Goal: Participate in discussion: Engage in conversation with other users on a specific topic

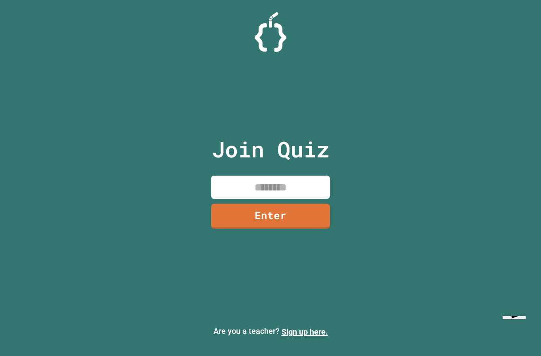
click at [289, 186] on input at bounding box center [270, 187] width 119 height 23
type input "********"
click at [302, 225] on link "Enter" at bounding box center [270, 216] width 119 height 25
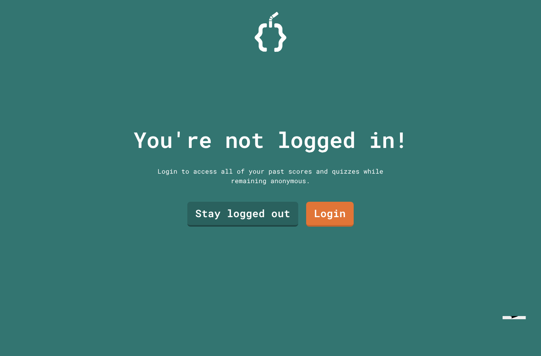
click at [261, 214] on link "Stay logged out" at bounding box center [242, 214] width 111 height 25
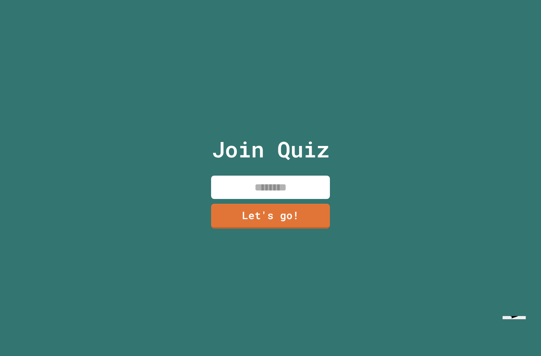
click at [303, 177] on input at bounding box center [270, 187] width 119 height 23
type input "*****"
click at [299, 219] on link "Let's go!" at bounding box center [270, 216] width 119 height 25
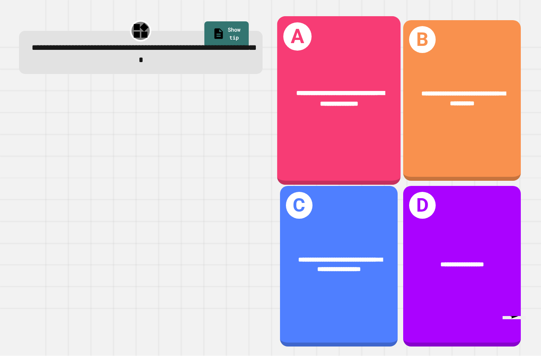
click at [349, 118] on div "**********" at bounding box center [339, 98] width 124 height 48
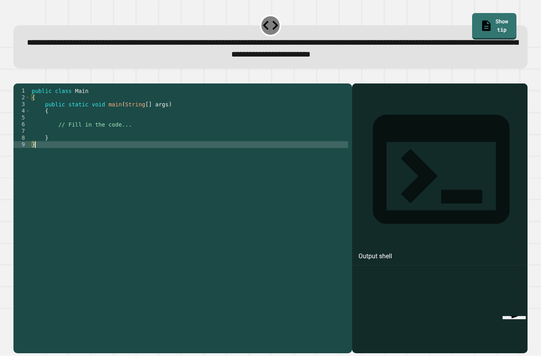
click at [167, 145] on div "public class Main { public static void main ( String [ ] args ) { // Fill in th…" at bounding box center [189, 215] width 318 height 256
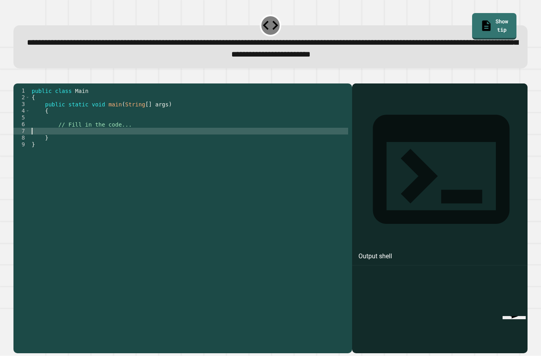
click at [170, 139] on div "public class Main { public static void main ( String [ ] args ) { // Fill in th…" at bounding box center [189, 215] width 318 height 256
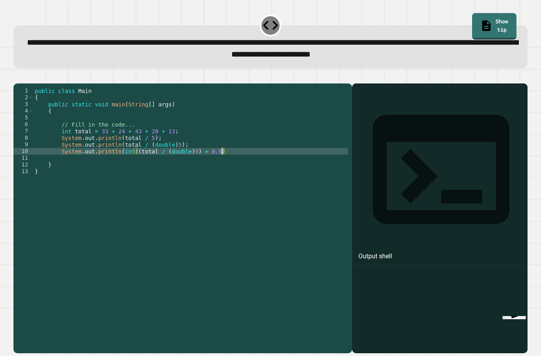
scroll to position [8, 13]
click at [17, 77] on icon "button" at bounding box center [17, 77] width 0 height 0
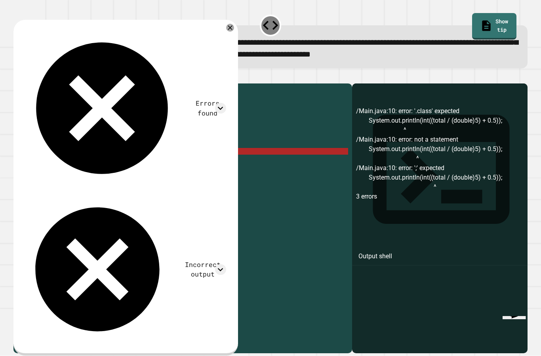
click at [236, 152] on div "public class Main { public static void main ( String [ ] args ) { // Fill in th…" at bounding box center [190, 215] width 315 height 256
click at [129, 164] on div "public class Main { public static void main ( String [ ] args ) { // Fill in th…" at bounding box center [190, 215] width 315 height 256
click at [134, 164] on div "public class Main { public static void main ( String [ ] args ) { // Fill in th…" at bounding box center [190, 215] width 315 height 256
click at [123, 164] on div "public class Main { public static void main ( String [ ] args ) { // Fill in th…" at bounding box center [190, 215] width 315 height 256
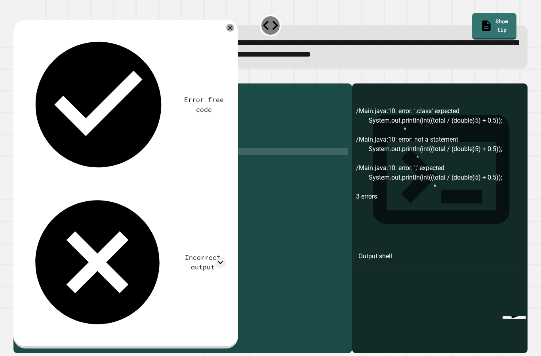
type textarea "*********"
click at [17, 77] on icon "button" at bounding box center [17, 77] width 0 height 0
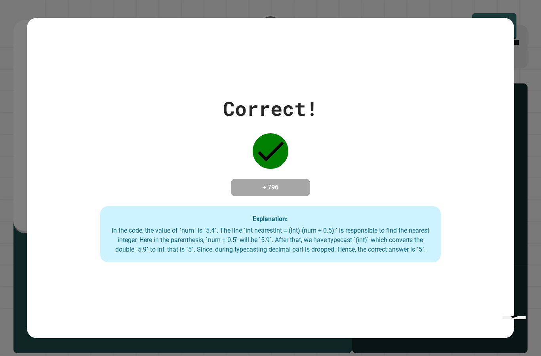
click at [523, 319] on icon "Opens Chat This icon Opens the chat window." at bounding box center [514, 310] width 17 height 17
click at [30, 11] on button "Minimize" at bounding box center [16, 7] width 27 height 8
click at [506, 319] on div "Opens Chat This icon Opens the chat window." at bounding box center [514, 310] width 17 height 17
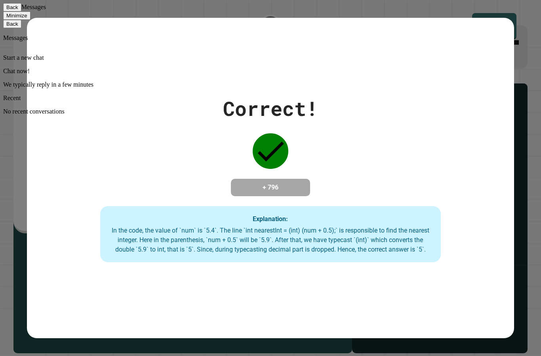
click at [30, 15] on button "Minimize" at bounding box center [16, 15] width 27 height 8
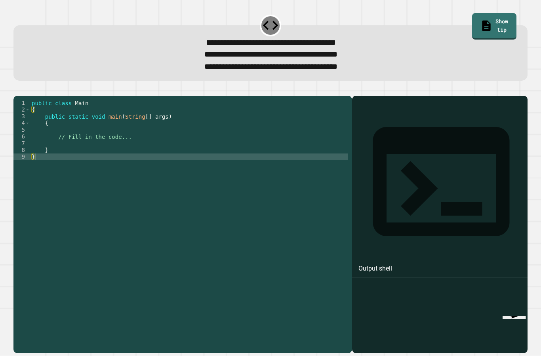
click at [163, 147] on div "public class Main { public static void main ( String [ ] args ) { // Fill in th…" at bounding box center [189, 221] width 318 height 242
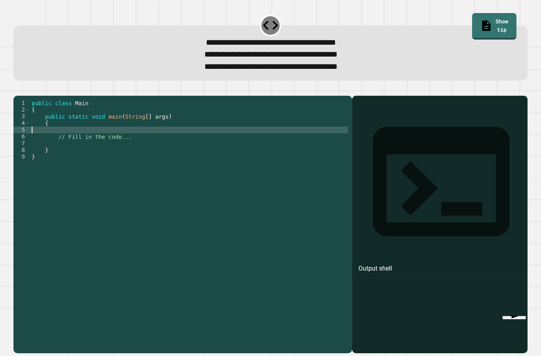
click at [154, 154] on div "public class Main { public static void main ( String [ ] args ) { // Fill in th…" at bounding box center [189, 221] width 318 height 242
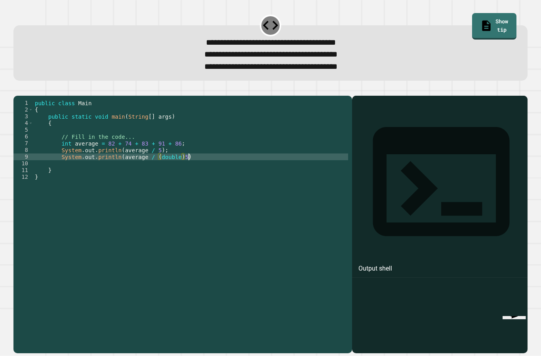
scroll to position [7, 13]
click at [24, 97] on icon "button" at bounding box center [23, 94] width 4 height 6
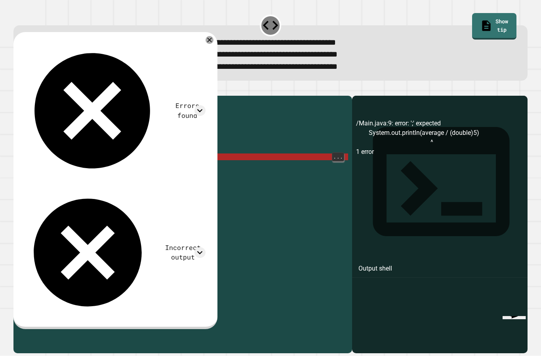
click at [201, 175] on div "public class Main { public static void main ( String [ ] args ) { // Fill in th…" at bounding box center [190, 221] width 315 height 242
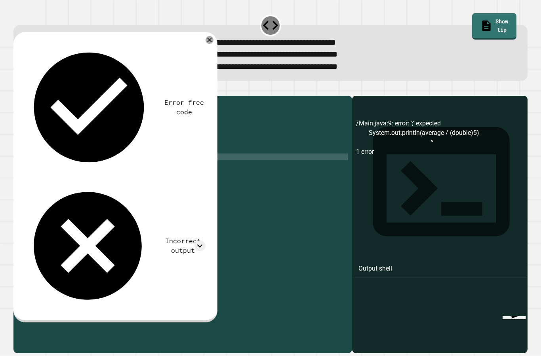
type textarea "*********"
click at [24, 97] on icon "button" at bounding box center [23, 94] width 4 height 6
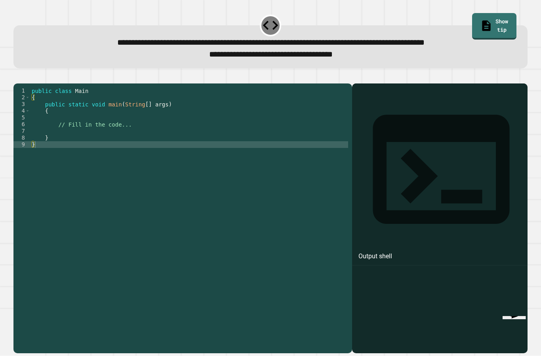
click at [231, 148] on div "public class Main { public static void main ( String [ ] args ) { // Fill in th…" at bounding box center [189, 215] width 318 height 256
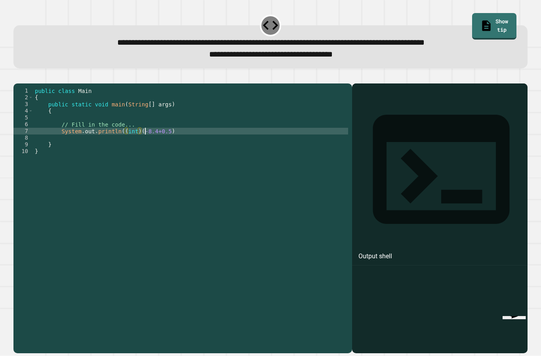
scroll to position [8, 13]
click at [159, 143] on div "public class Main { public static void main ( String [ ] args ) { // Fill in th…" at bounding box center [190, 215] width 315 height 256
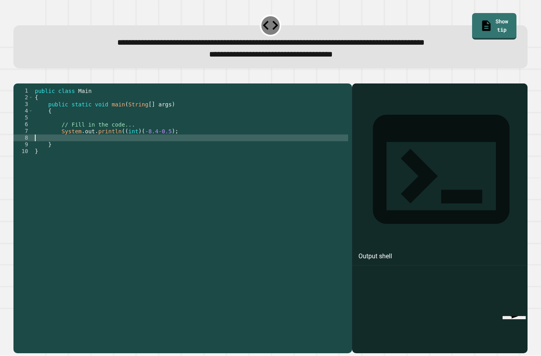
drag, startPoint x: 194, startPoint y: 149, endPoint x: 102, endPoint y: 148, distance: 92.7
click at [102, 148] on div "public class Main { public static void main ( String [ ] args ) { // Fill in th…" at bounding box center [190, 215] width 315 height 256
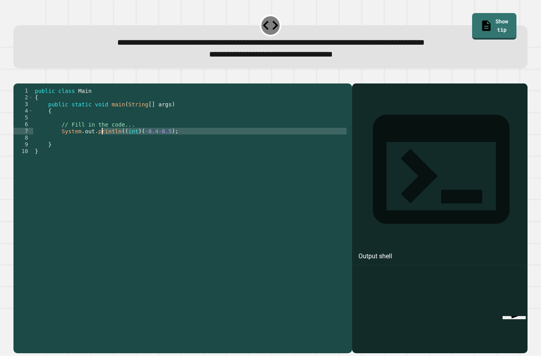
click at [209, 141] on div "public class Main { public static void main ( String [ ] args ) { // Fill in th…" at bounding box center [190, 215] width 315 height 256
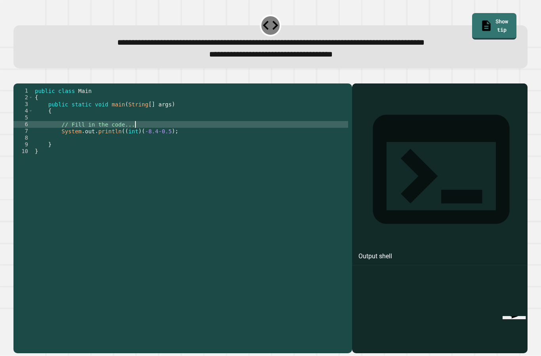
click at [195, 141] on div "public class Main { public static void main ( String [ ] args ) { // Fill in th…" at bounding box center [190, 215] width 315 height 256
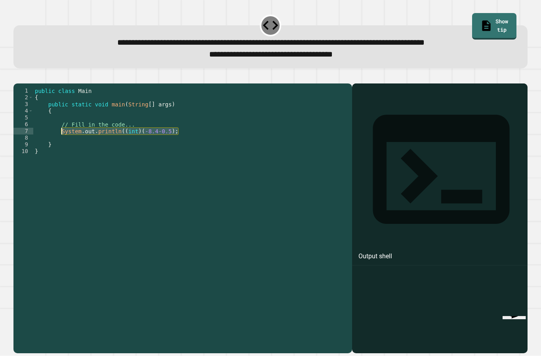
drag, startPoint x: 182, startPoint y: 143, endPoint x: 61, endPoint y: 145, distance: 120.8
click at [61, 145] on div "public class Main { public static void main ( String [ ] args ) { // Fill in th…" at bounding box center [190, 215] width 315 height 256
drag, startPoint x: 186, startPoint y: 143, endPoint x: 203, endPoint y: 143, distance: 17.0
click at [186, 143] on div "public class Main { public static void main ( String [ ] args ) { // Fill in th…" at bounding box center [190, 215] width 315 height 256
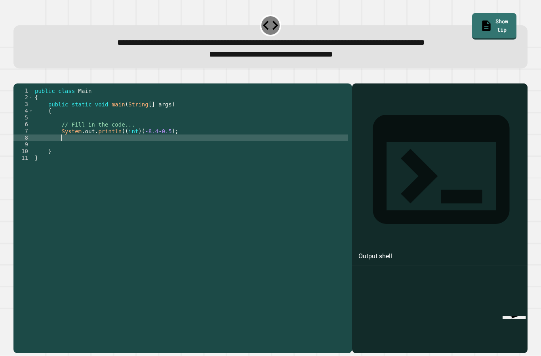
scroll to position [8, 10]
paste textarea "Cursor at row 8"
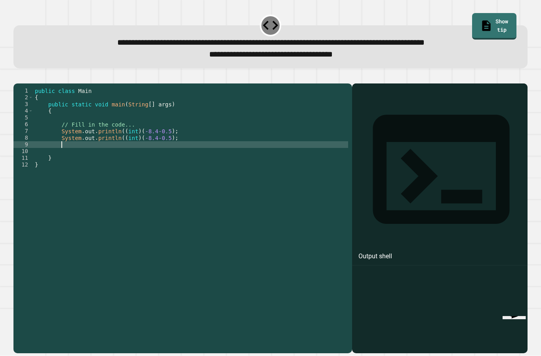
paste textarea "Cursor at row 9"
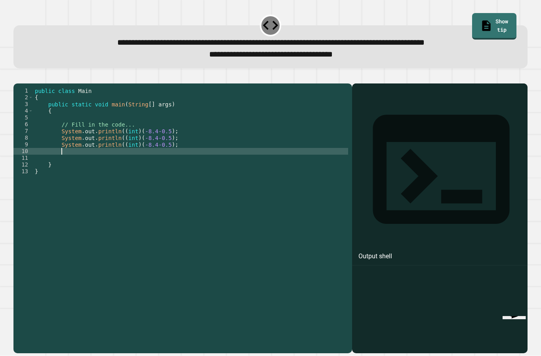
paste textarea "Cursor at row 10"
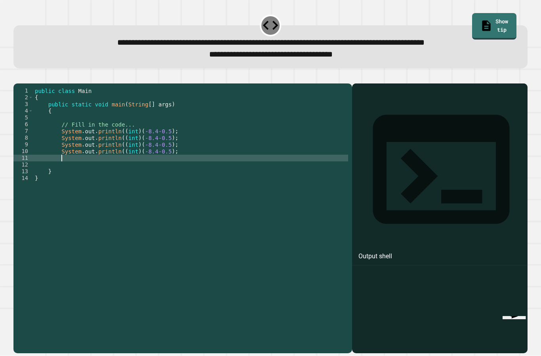
paste textarea "Cursor at row 11"
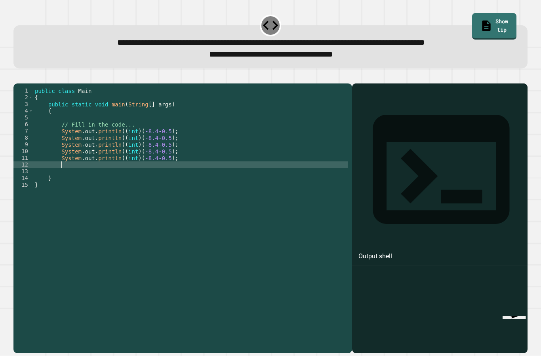
paste textarea "*"
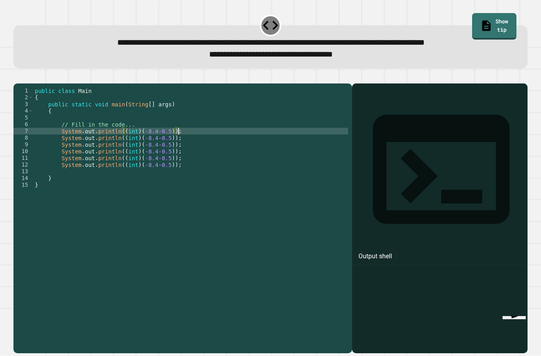
click at [161, 163] on div "public class Main { public static void main ( String [ ] args ) { // Fill in th…" at bounding box center [190, 215] width 315 height 256
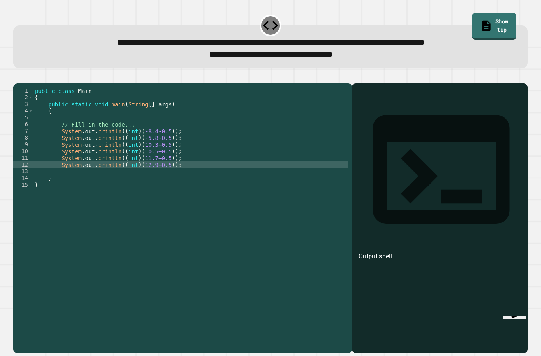
type textarea "*********"
click at [17, 77] on icon "button" at bounding box center [17, 77] width 0 height 0
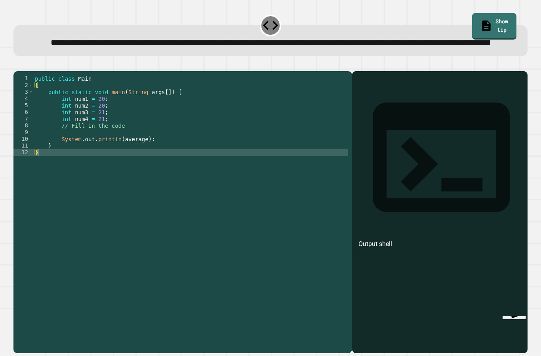
click at [129, 152] on div "public class Main { public static void main ( String args [ ]) { int num1 = 20 …" at bounding box center [190, 203] width 315 height 256
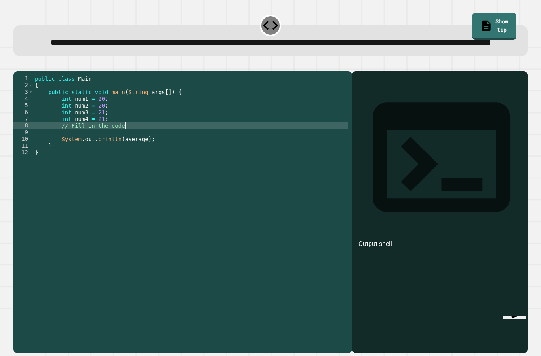
click at [130, 159] on div "public class Main { public static void main ( String args [ ]) { int num1 = 20 …" at bounding box center [190, 203] width 315 height 256
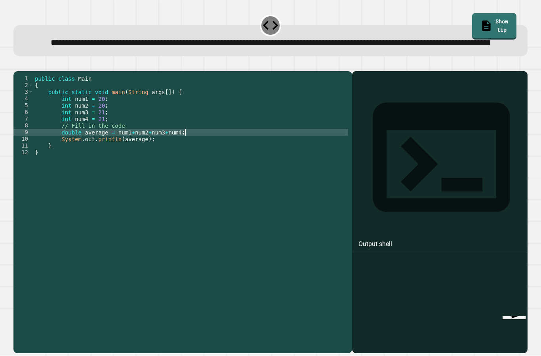
scroll to position [8, 76]
click at [17, 65] on icon "button" at bounding box center [17, 65] width 0 height 0
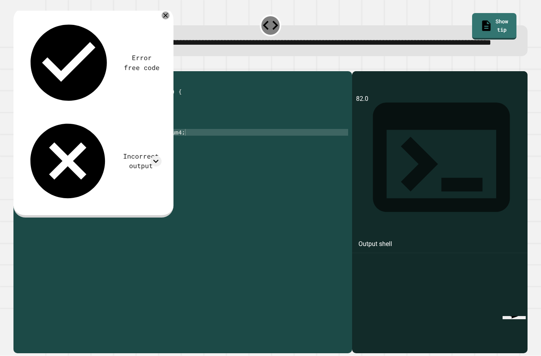
click at [203, 164] on div "public class Main { public static void main ( String args [ ]) { int num1 = 20 …" at bounding box center [190, 203] width 315 height 256
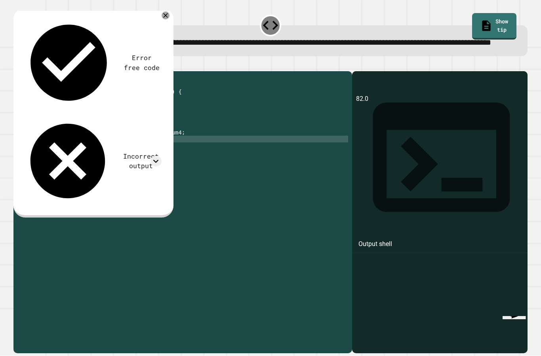
scroll to position [8, 28]
click at [205, 162] on div "public class Main { public static void main ( String args [ ]) { int num1 = 20 …" at bounding box center [190, 203] width 315 height 256
click at [167, 19] on icon at bounding box center [166, 15] width 8 height 8
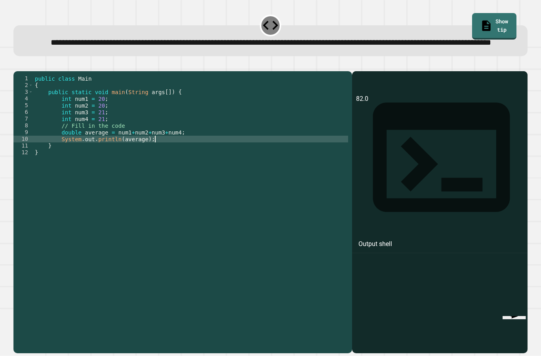
click at [187, 162] on div "public class Main { public static void main ( String args [ ]) { int num1 = 20 …" at bounding box center [190, 203] width 315 height 256
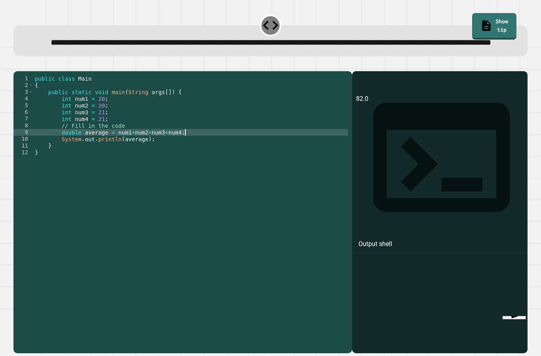
click at [183, 159] on div "public class Main { public static void main ( String args [ ]) { int num1 = 20 …" at bounding box center [190, 203] width 315 height 256
click at [183, 160] on div "public class Main { public static void main ( String args [ ]) { int num1 = 20 …" at bounding box center [190, 203] width 315 height 256
click at [117, 160] on div "public class Main { public static void main ( String args [ ]) { int num1 = 20 …" at bounding box center [190, 203] width 315 height 256
click at [192, 160] on div "public class Main { public static void main ( String args [ ]) { int num1 = 20 …" at bounding box center [190, 203] width 315 height 256
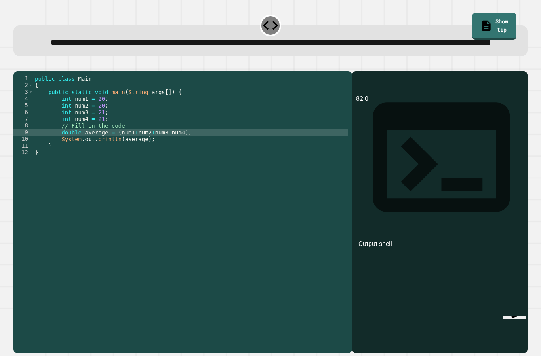
click at [192, 160] on div "public class Main { public static void main ( String args [ ]) { int num1 = 20 …" at bounding box center [190, 203] width 315 height 256
click at [17, 65] on button "button" at bounding box center [17, 65] width 0 height 0
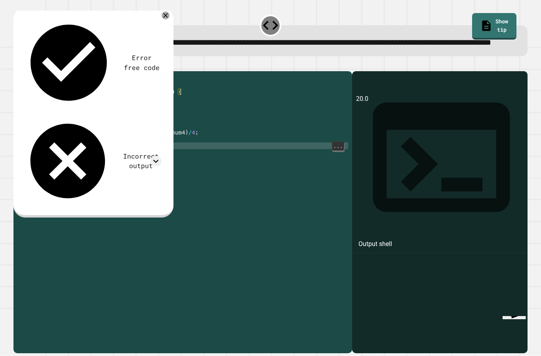
click at [173, 163] on div "public class Main { public static void main ( String args [ ]) { int num1 = 20 …" at bounding box center [190, 203] width 315 height 256
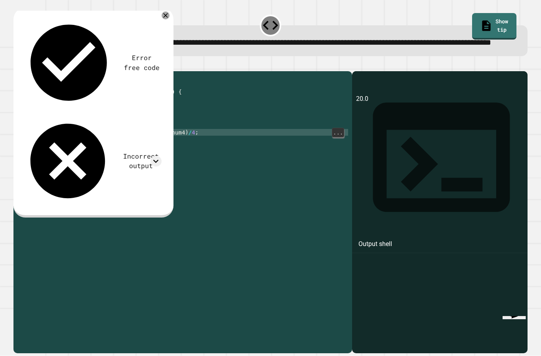
click at [171, 162] on div "public class Main { public static void main ( String args [ ]) { int num1 = 20 …" at bounding box center [190, 203] width 315 height 256
type textarea "**********"
click at [17, 65] on icon "button" at bounding box center [17, 65] width 0 height 0
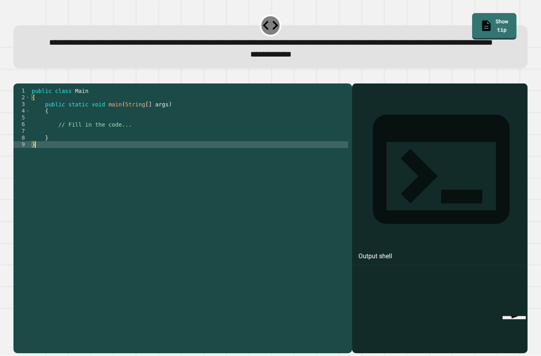
click at [182, 159] on div "public class Main { public static void main ( String [ ] args ) { // Fill in th…" at bounding box center [189, 208] width 318 height 242
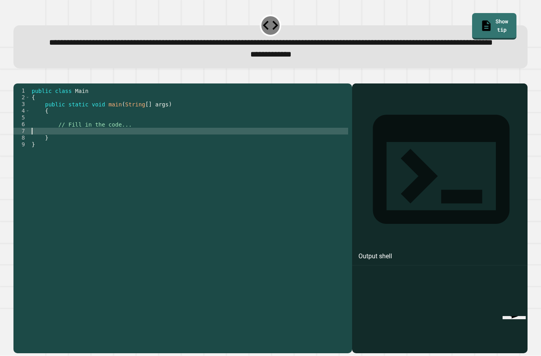
click at [179, 152] on div "public class Main { public static void main ( String [ ] args ) { // Fill in th…" at bounding box center [189, 208] width 318 height 242
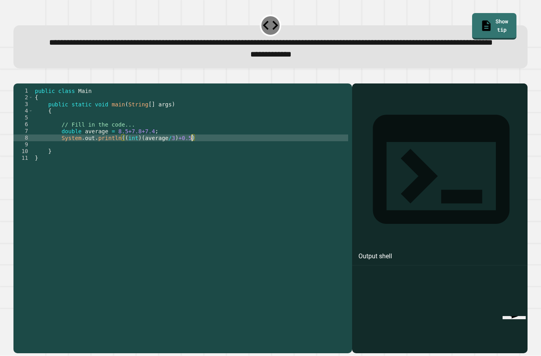
scroll to position [7, 13]
type textarea "*********"
click at [17, 77] on icon "button" at bounding box center [17, 77] width 0 height 0
